Goal: Task Accomplishment & Management: Manage account settings

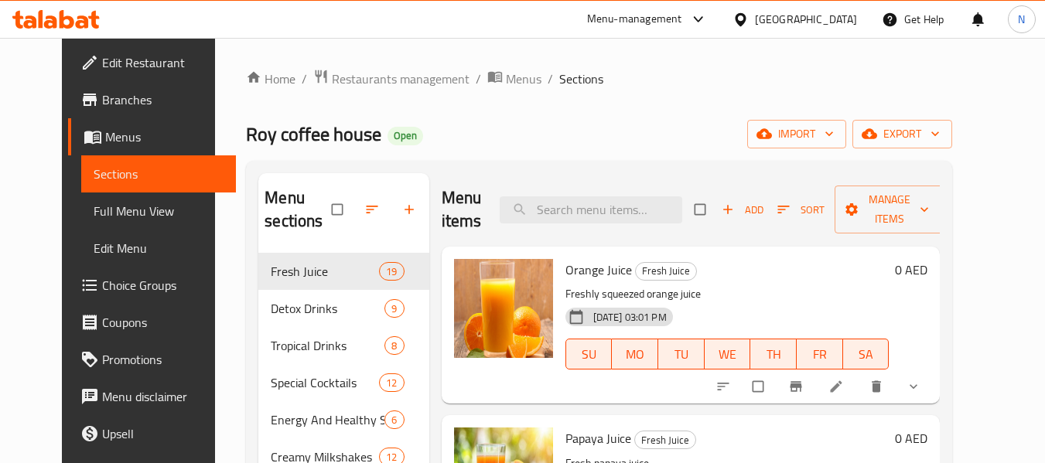
click at [785, 15] on div "[GEOGRAPHIC_DATA]" at bounding box center [806, 19] width 102 height 17
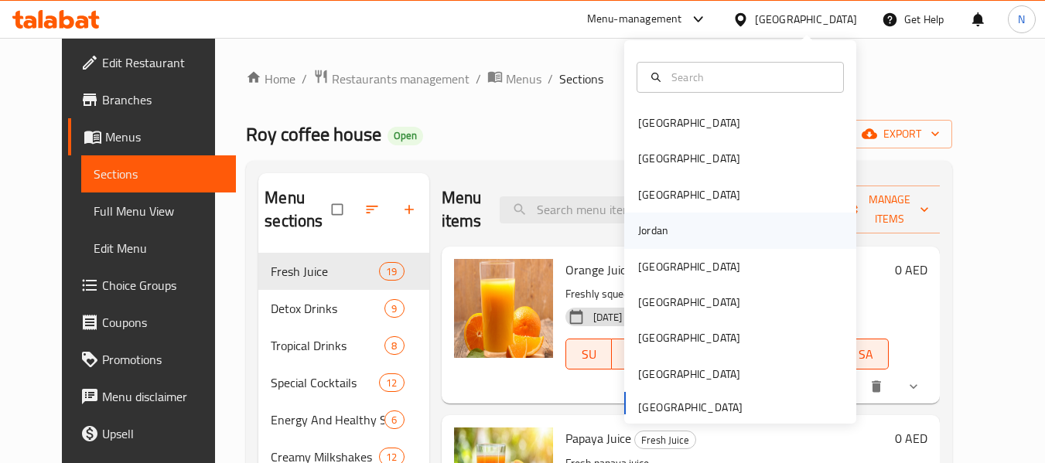
click at [675, 230] on div "Jordan" at bounding box center [740, 231] width 232 height 36
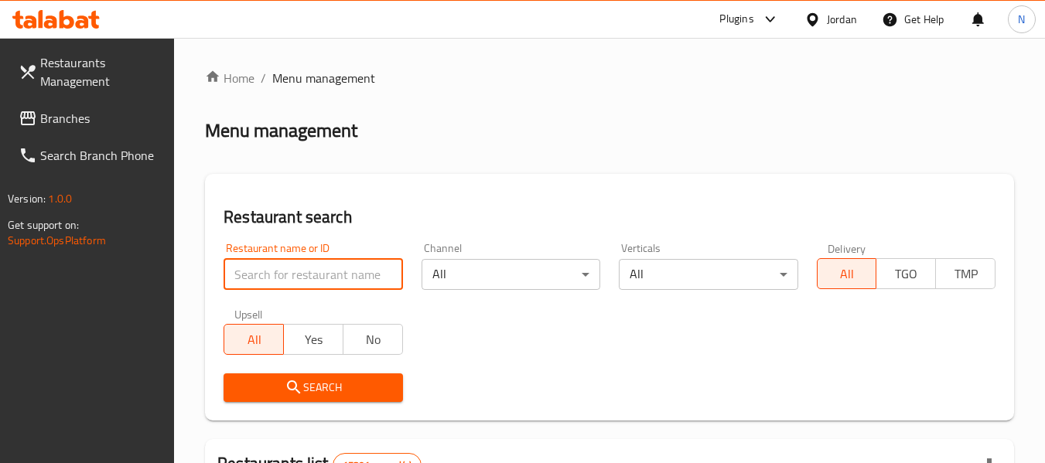
click at [292, 268] on input "search" at bounding box center [312, 274] width 179 height 31
paste input "مطعم المعلم الأفغاني"
type input "مطعم المعلم الأفغاني"
click button "Search" at bounding box center [312, 388] width 179 height 29
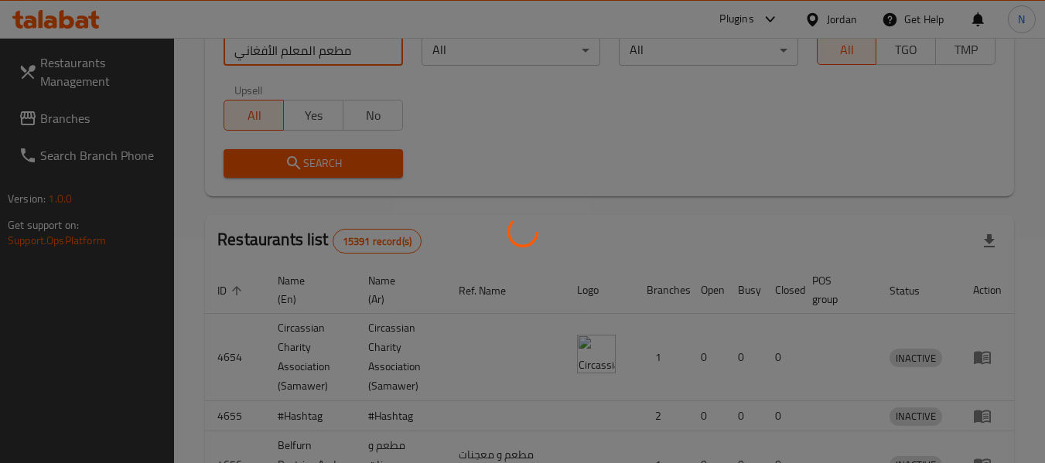
scroll to position [227, 0]
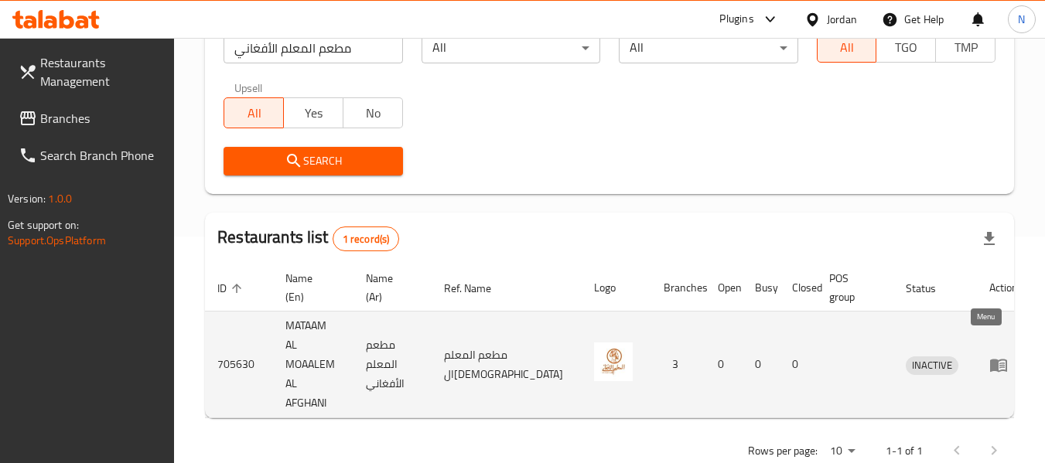
click at [990, 359] on icon "enhanced table" at bounding box center [998, 365] width 17 height 13
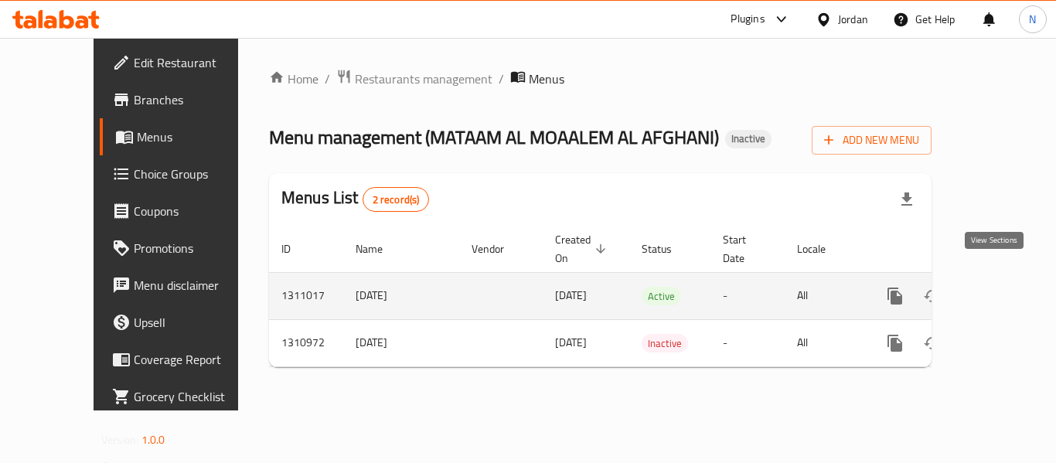
click at [1000, 287] on icon "enhanced table" at bounding box center [1007, 296] width 19 height 19
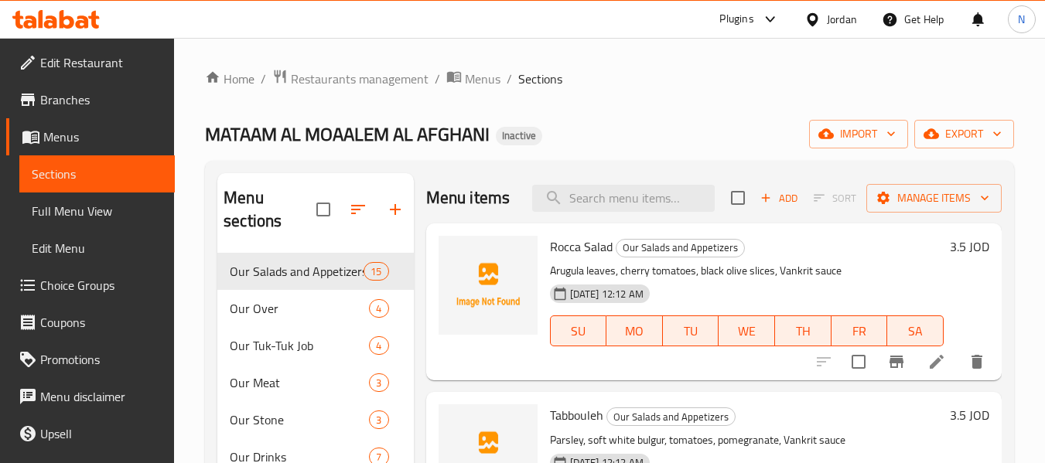
scroll to position [322, 0]
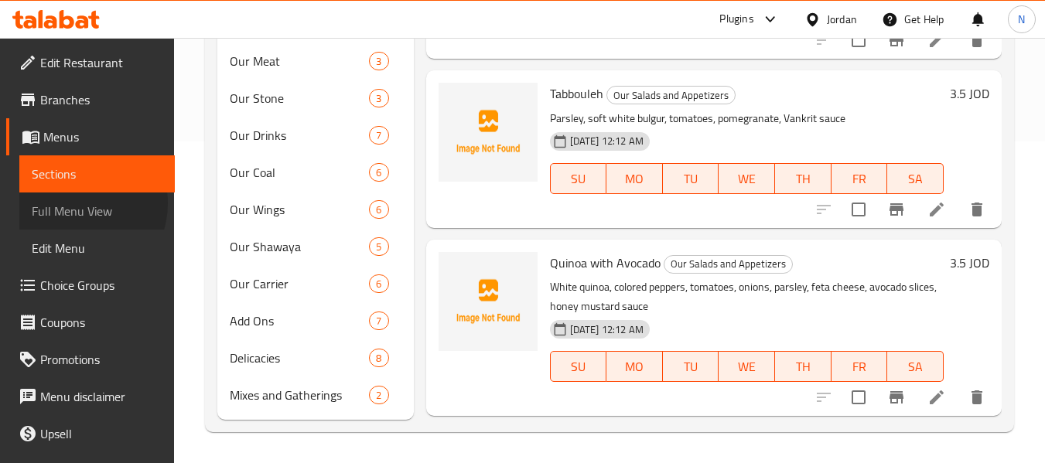
click at [73, 203] on span "Full Menu View" at bounding box center [97, 211] width 131 height 19
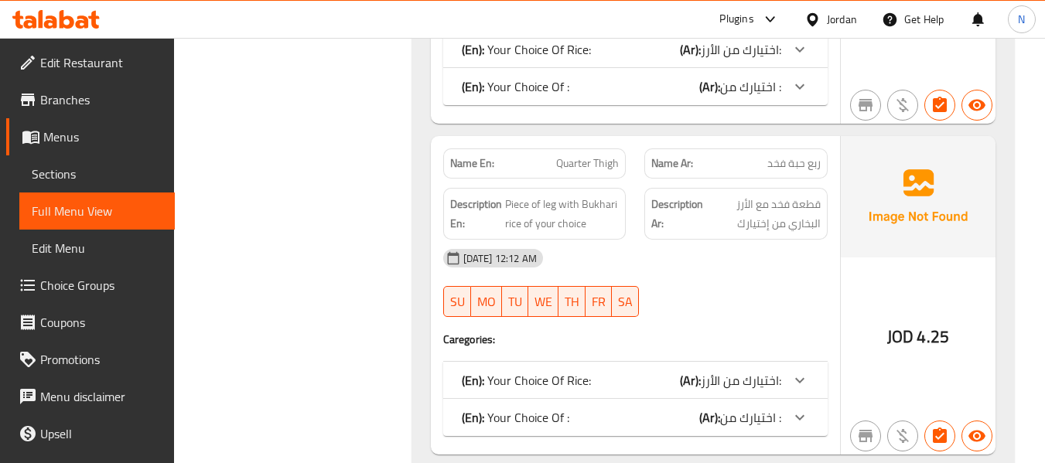
scroll to position [4807, 0]
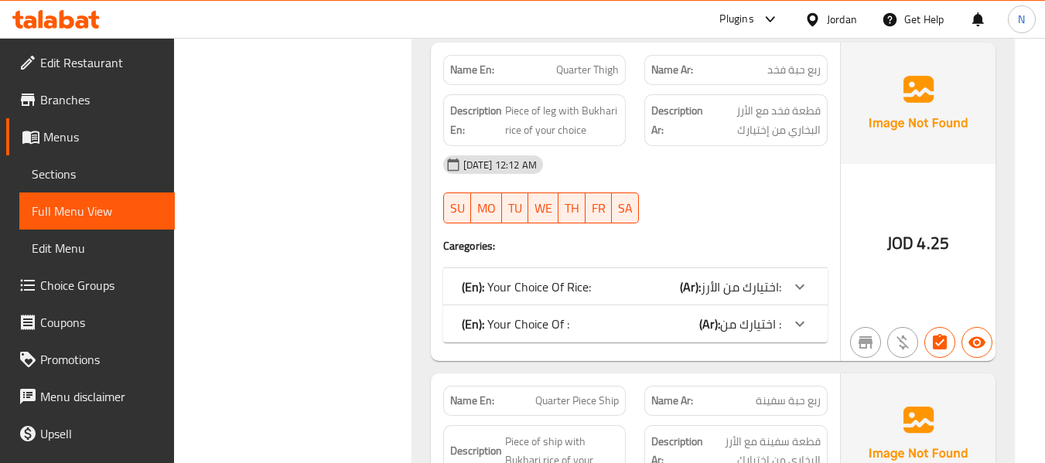
click at [769, 275] on span "اختيارك من الأرز:" at bounding box center [741, 286] width 80 height 23
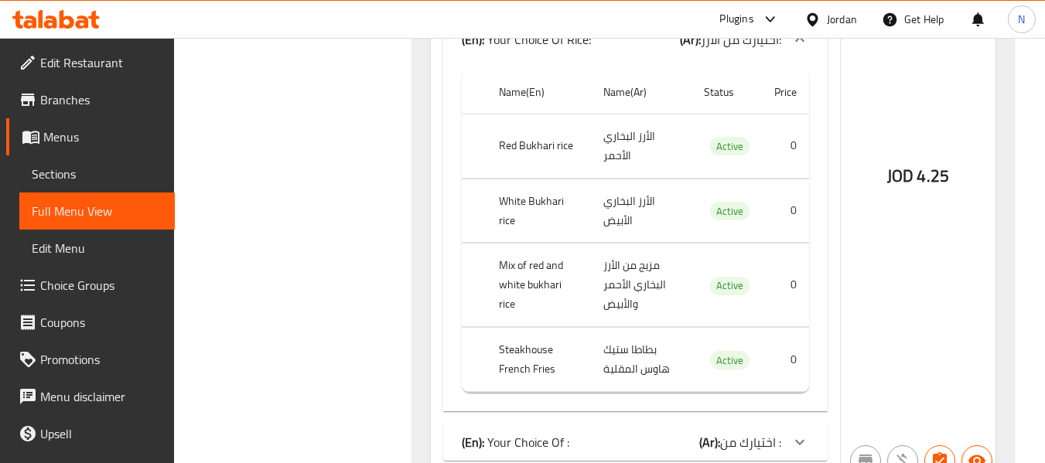
scroll to position [5116, 0]
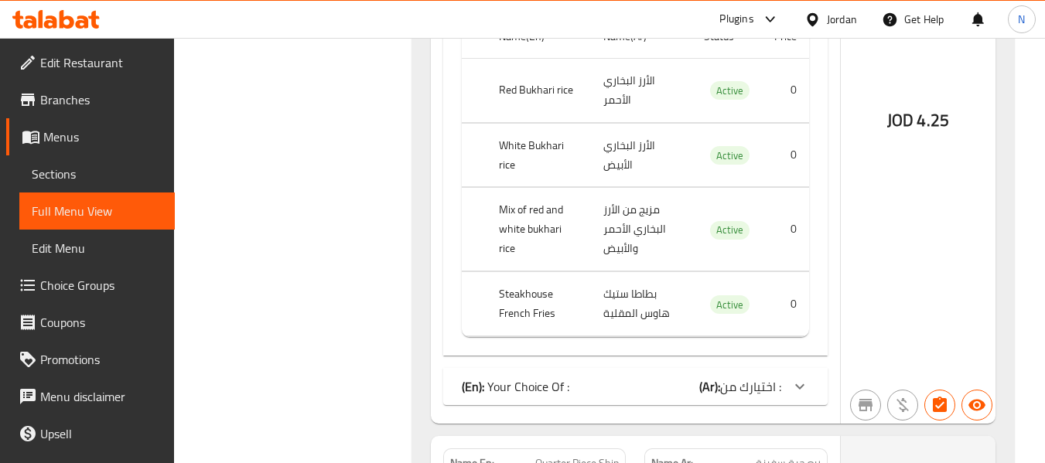
click at [697, 377] on div "(En): Your Choice Of : (Ar): اختيارك من :" at bounding box center [621, 386] width 319 height 19
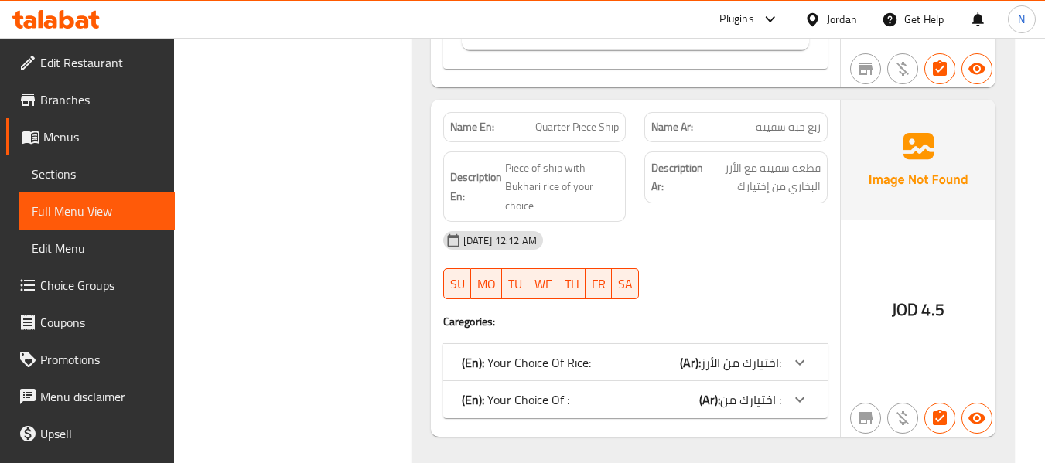
scroll to position [5812, 0]
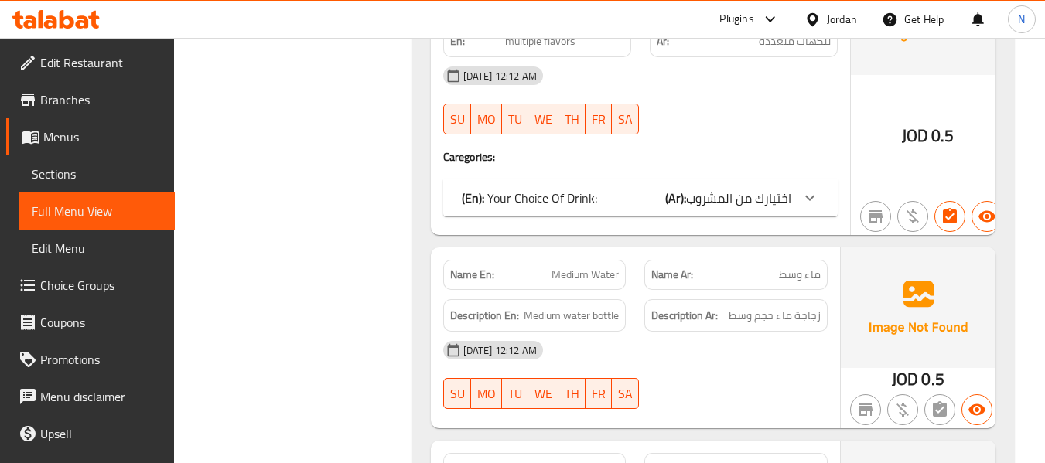
scroll to position [10407, 0]
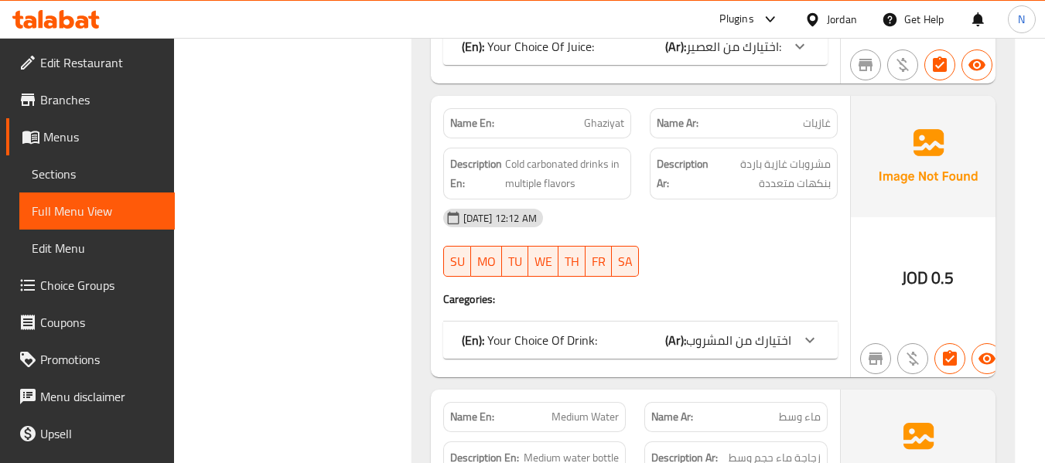
click at [665, 329] on b "(Ar):" at bounding box center [675, 340] width 21 height 23
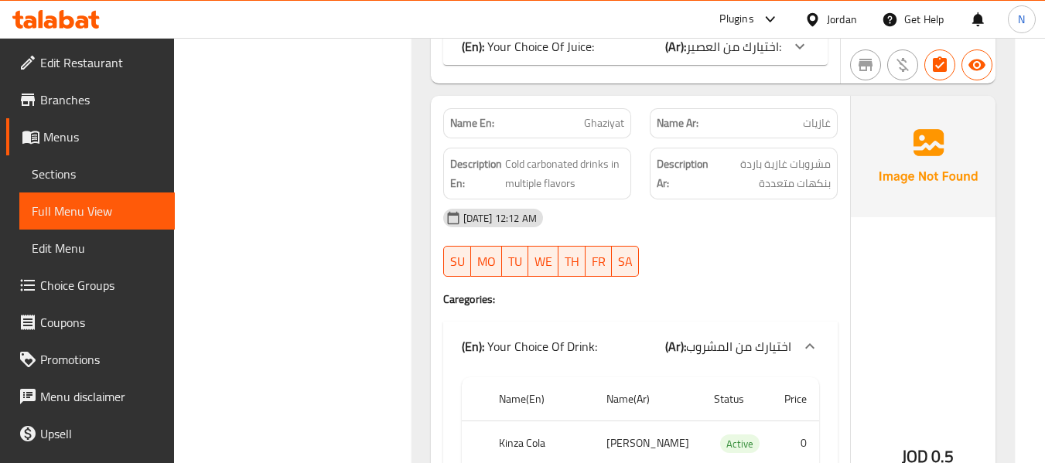
scroll to position [10020, 0]
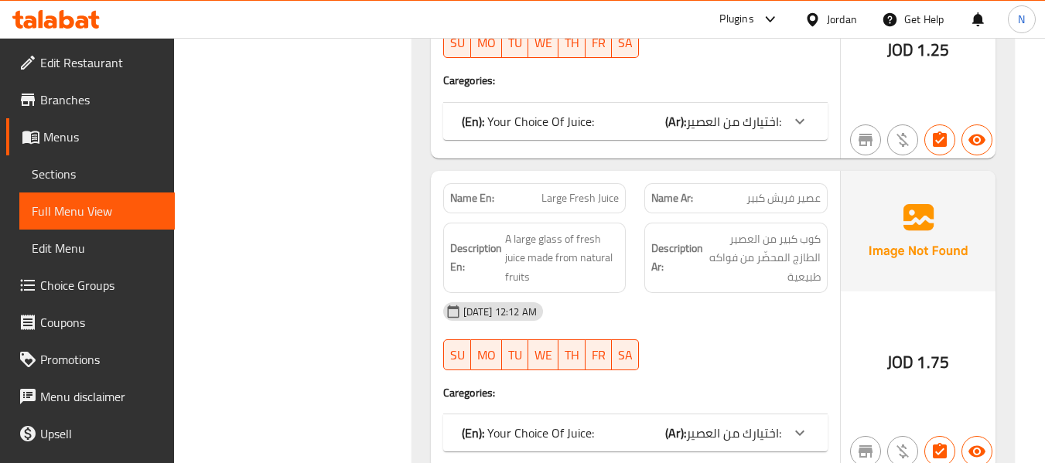
click at [664, 424] on div "(En): Your Choice Of Juice: (Ar): اختيارك من العصير:" at bounding box center [621, 433] width 319 height 19
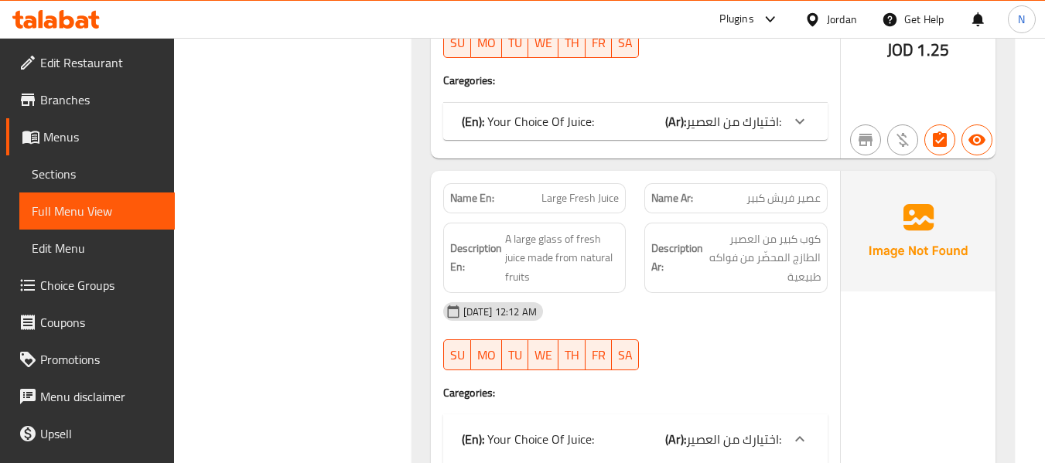
click at [708, 104] on div "Name En: Small fresh juice Name Ar: عصير فريش صغير Description En: A small glas…" at bounding box center [635, 8] width 409 height 300
click at [716, 110] on span "اختيارك من العصير:" at bounding box center [733, 121] width 95 height 23
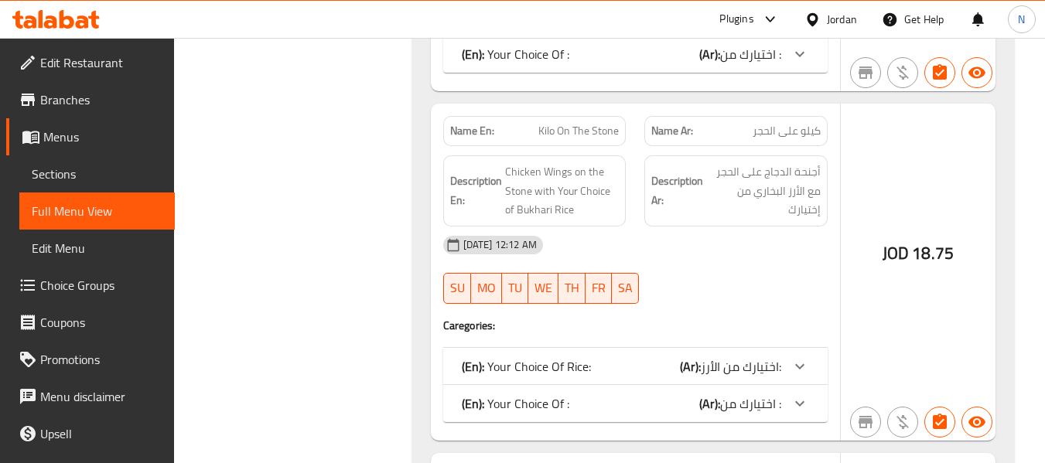
scroll to position [16516, 0]
